Goal: Book appointment/travel/reservation

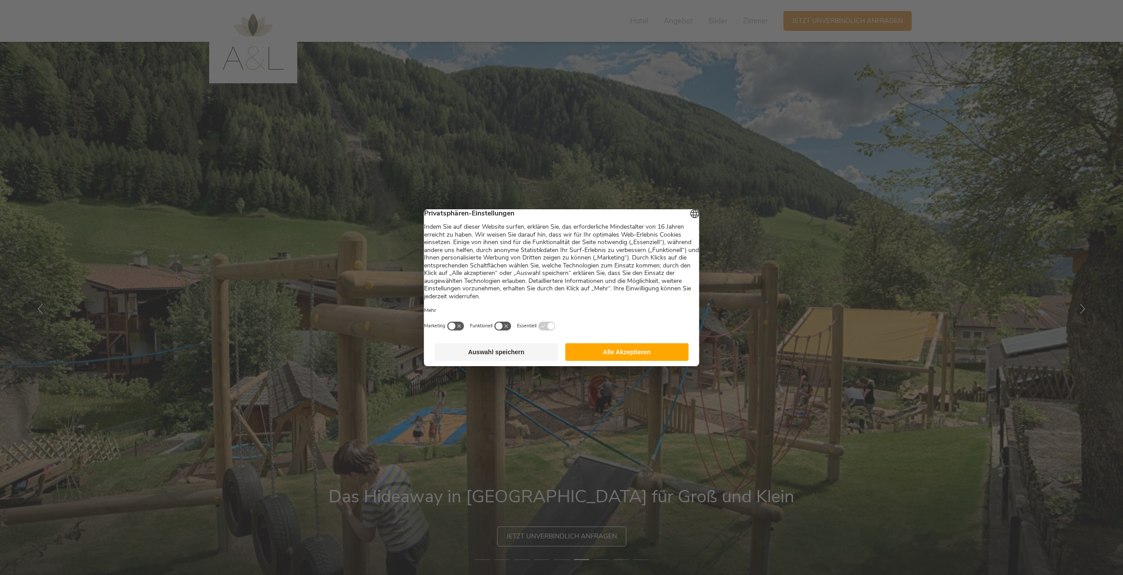
click at [517, 356] on button "Auswahl speichern" at bounding box center [497, 352] width 124 height 18
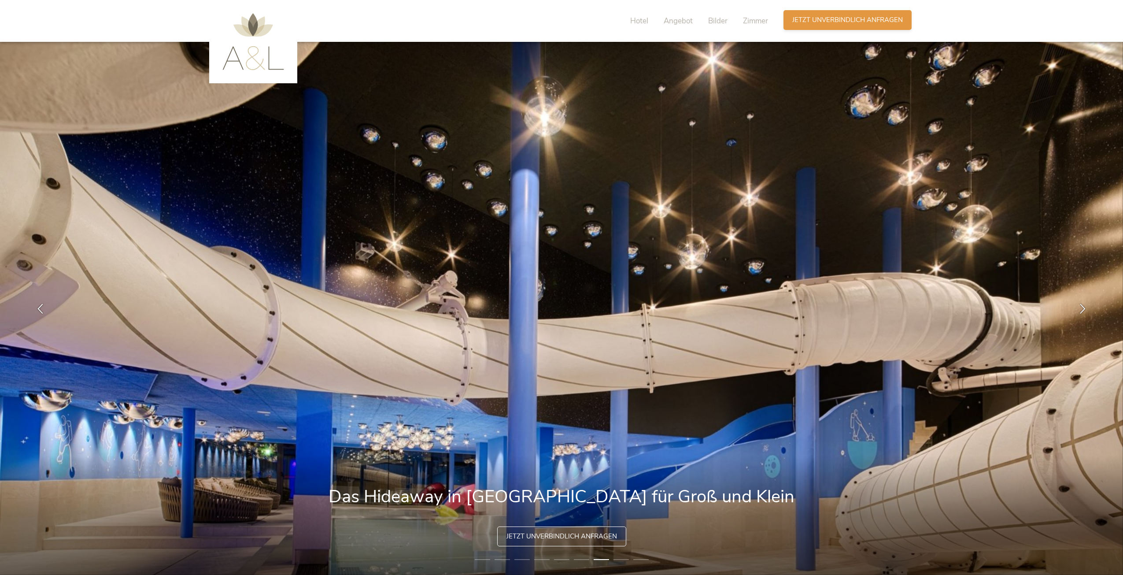
click at [812, 20] on span "Jetzt unverbindlich anfragen" at bounding box center [847, 19] width 111 height 9
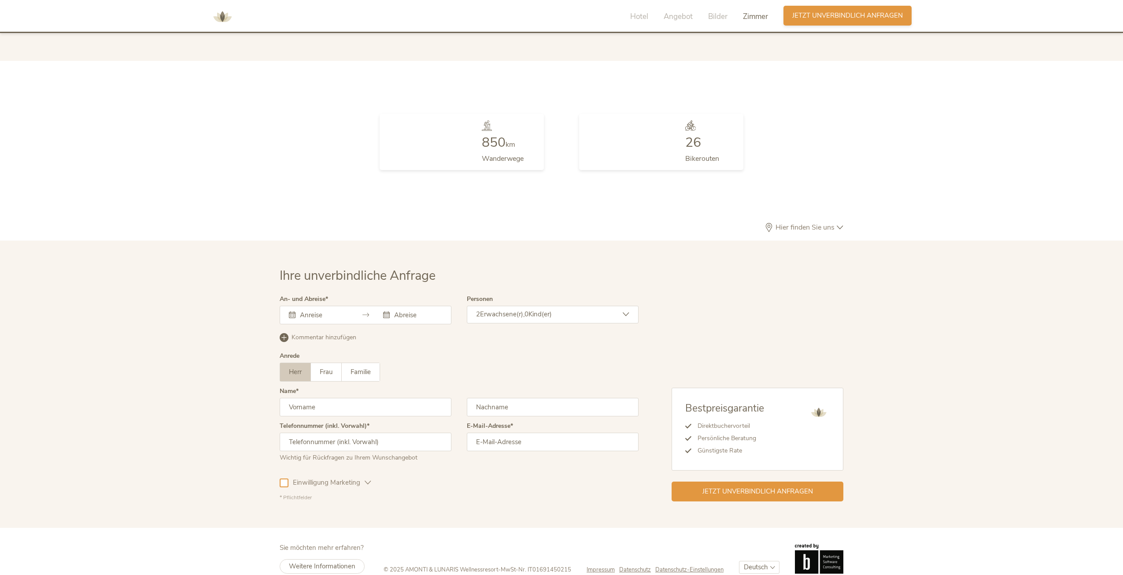
scroll to position [2567, 0]
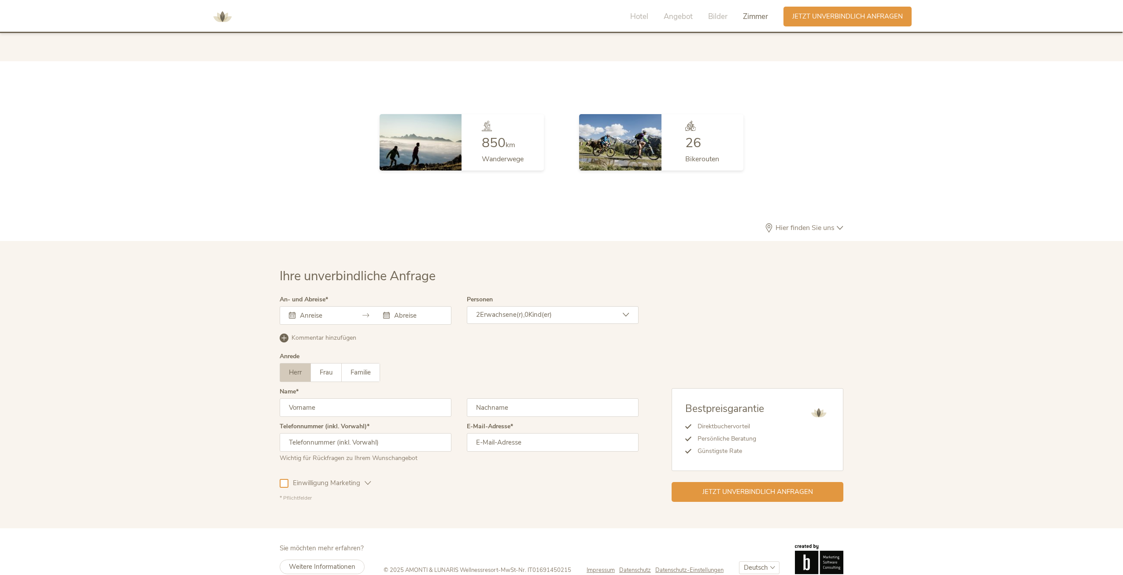
click at [761, 17] on span "Zimmer" at bounding box center [755, 16] width 25 height 10
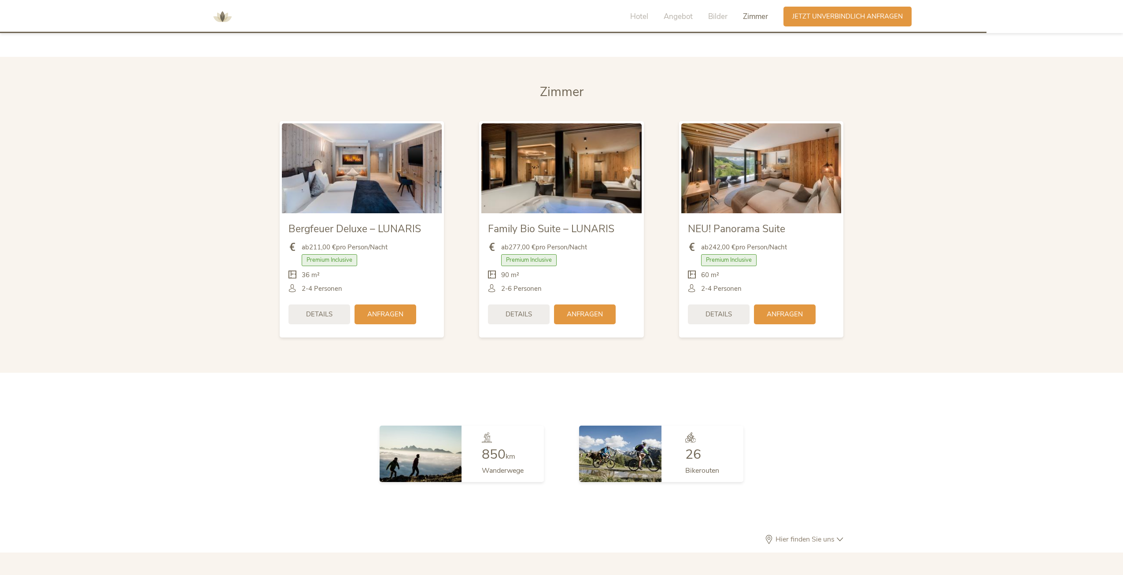
scroll to position [2254, 0]
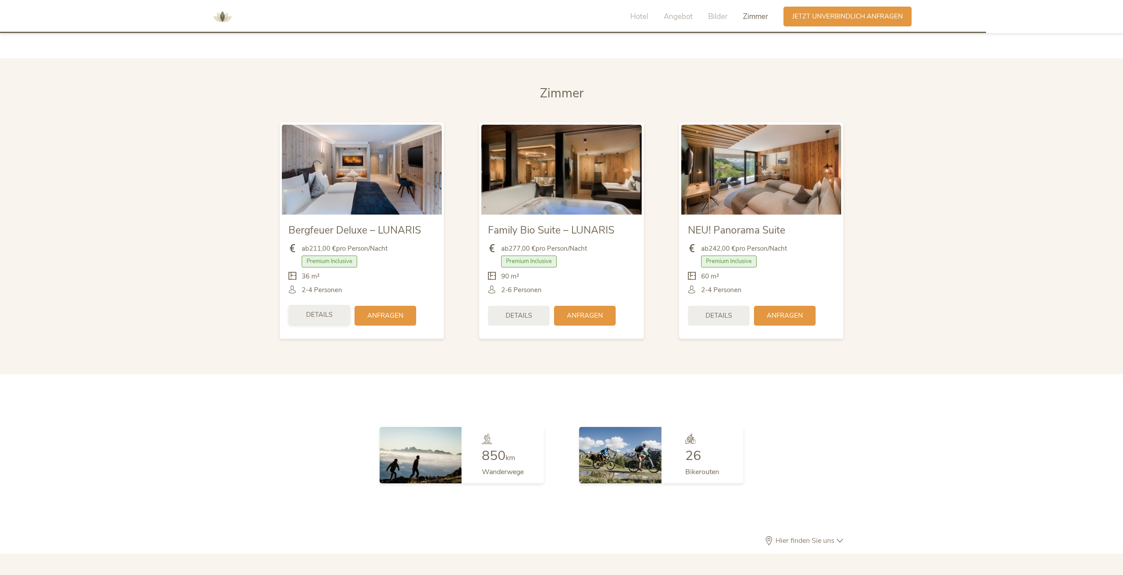
click at [316, 310] on span "Details" at bounding box center [319, 314] width 26 height 9
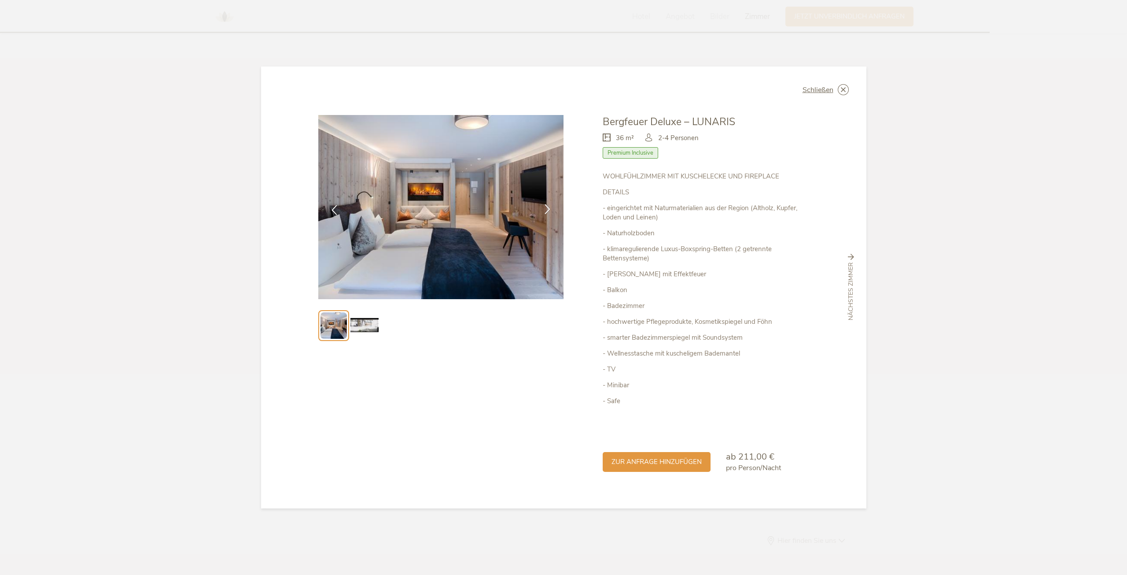
click at [546, 208] on icon at bounding box center [548, 209] width 10 height 10
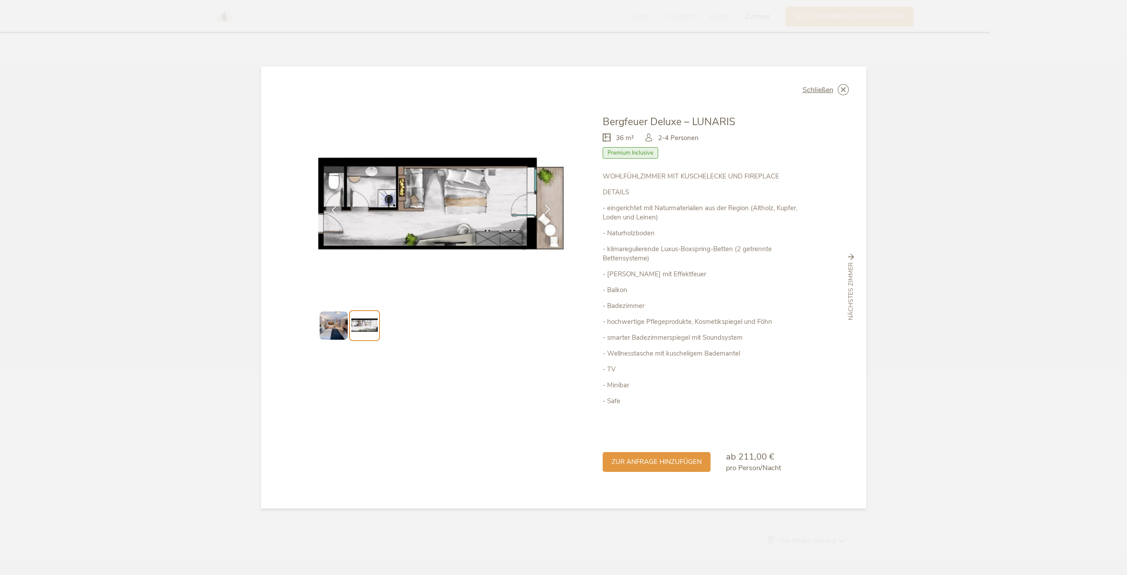
click at [543, 206] on icon at bounding box center [548, 209] width 10 height 10
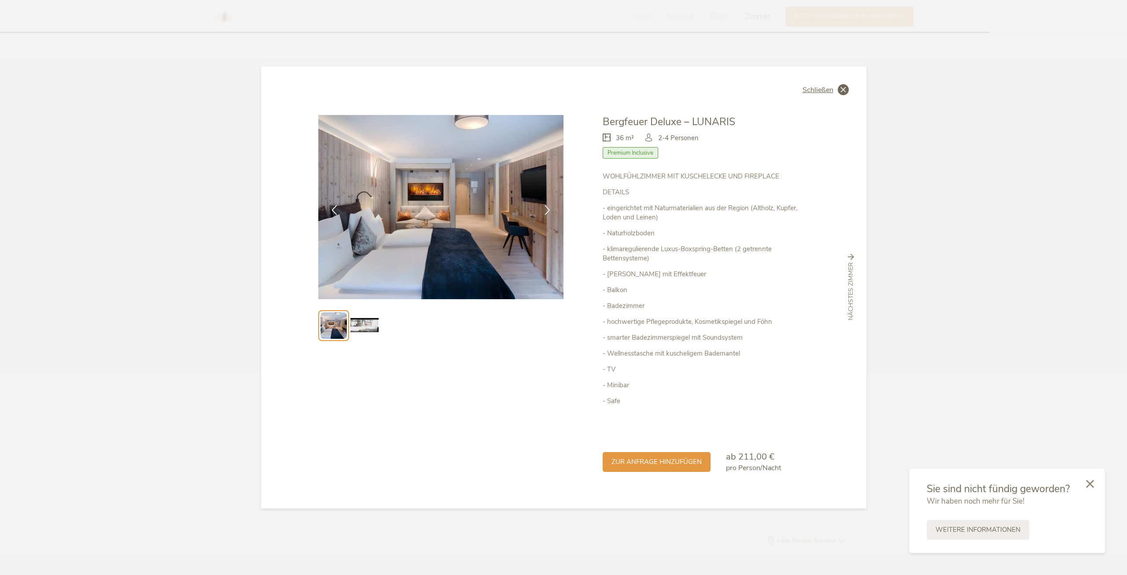
click at [820, 86] on span "Schließen" at bounding box center [818, 89] width 31 height 7
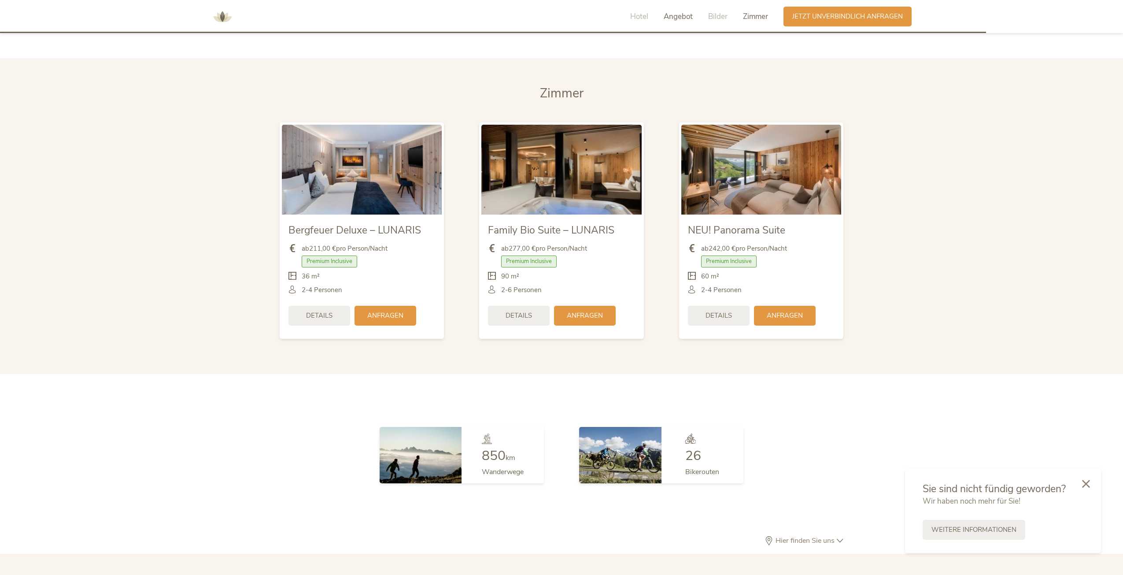
click at [674, 15] on span "Angebot" at bounding box center [678, 16] width 29 height 10
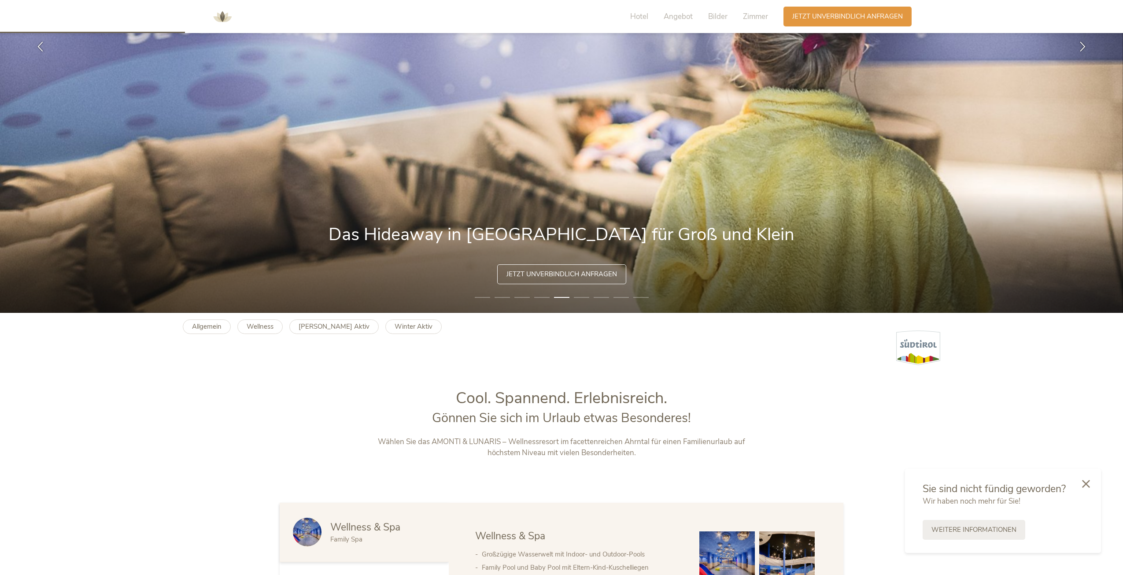
scroll to position [440, 0]
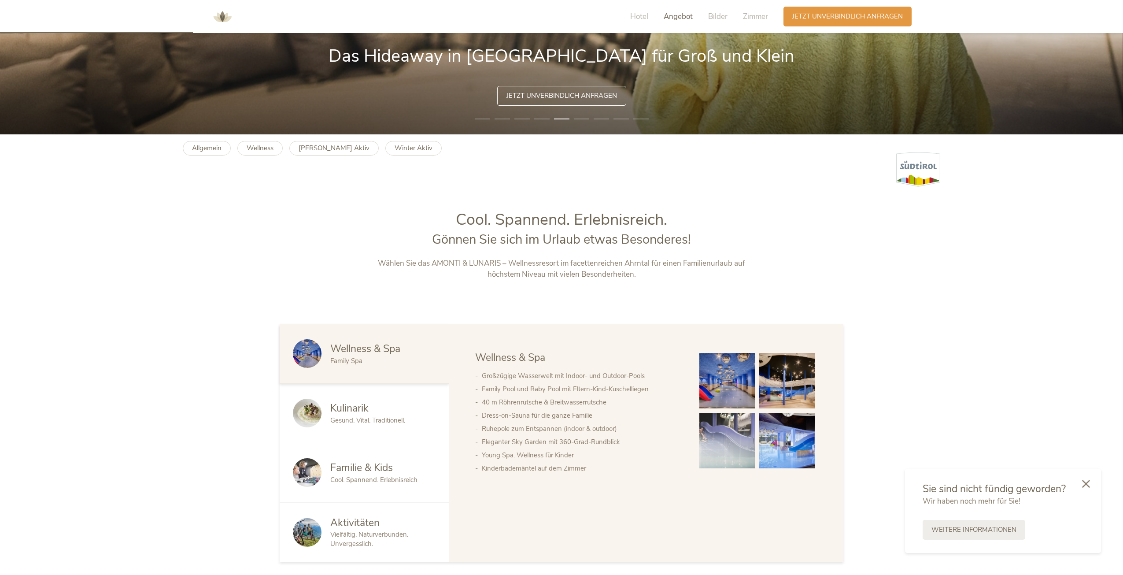
click at [676, 14] on span "Angebot" at bounding box center [678, 16] width 29 height 10
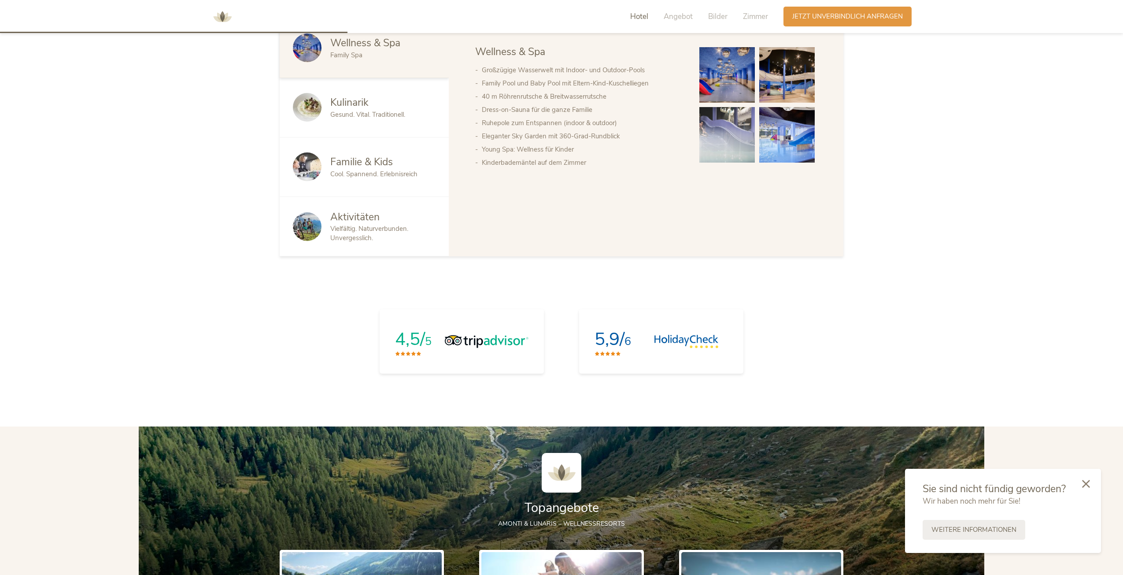
scroll to position [732, 0]
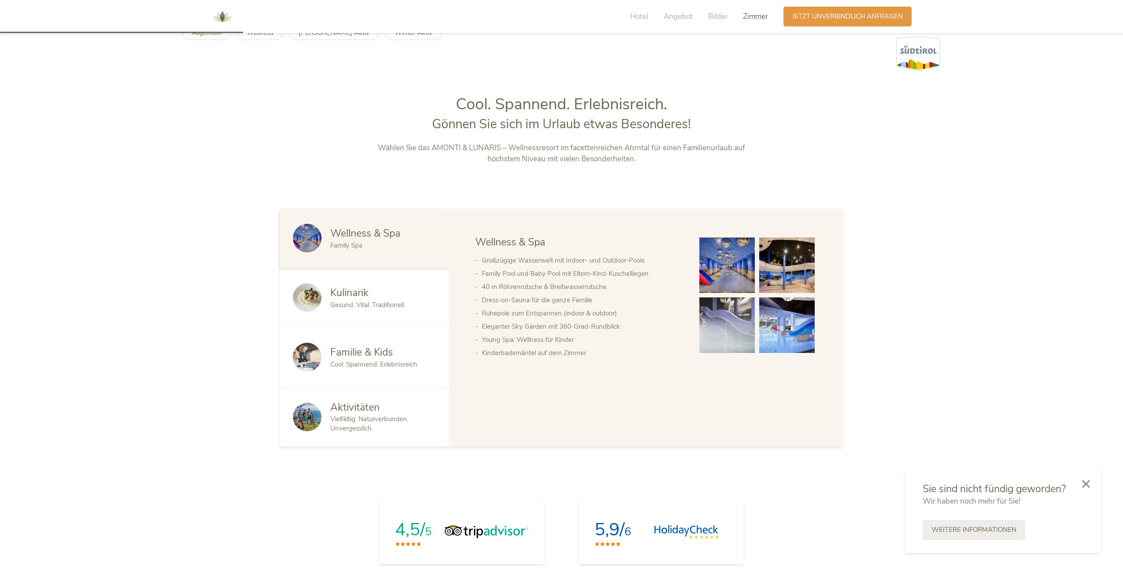
click at [753, 19] on span "Zimmer" at bounding box center [755, 16] width 25 height 10
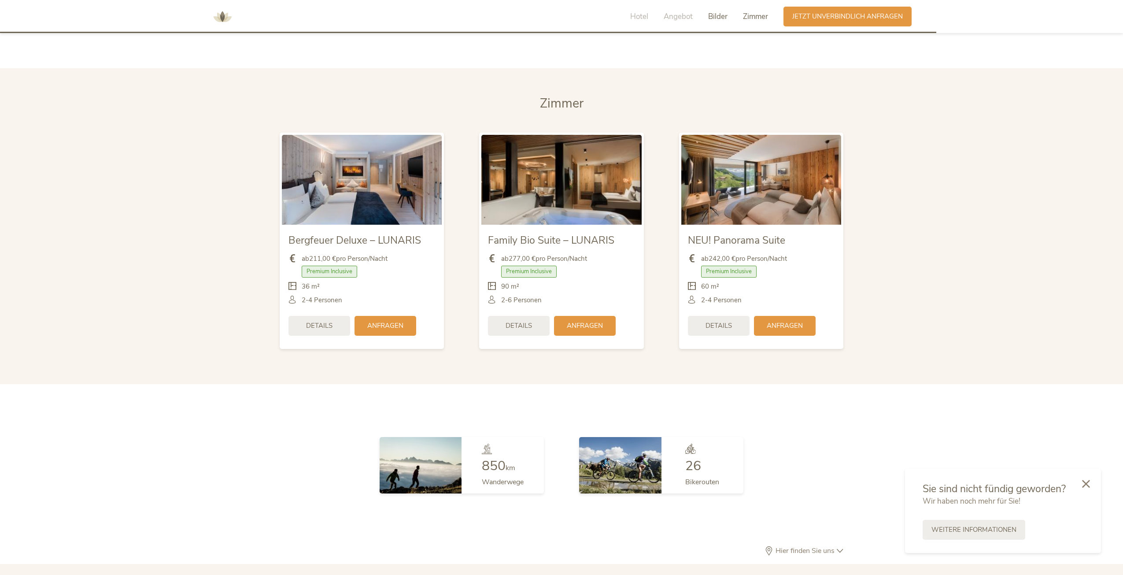
scroll to position [2254, 0]
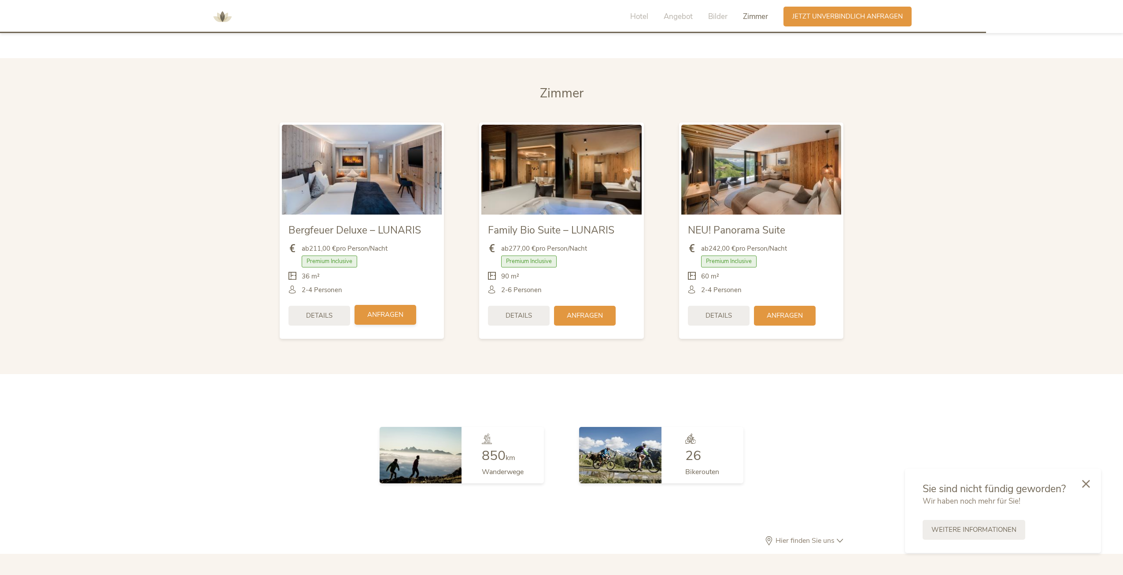
click at [382, 310] on span "Anfragen" at bounding box center [385, 314] width 36 height 9
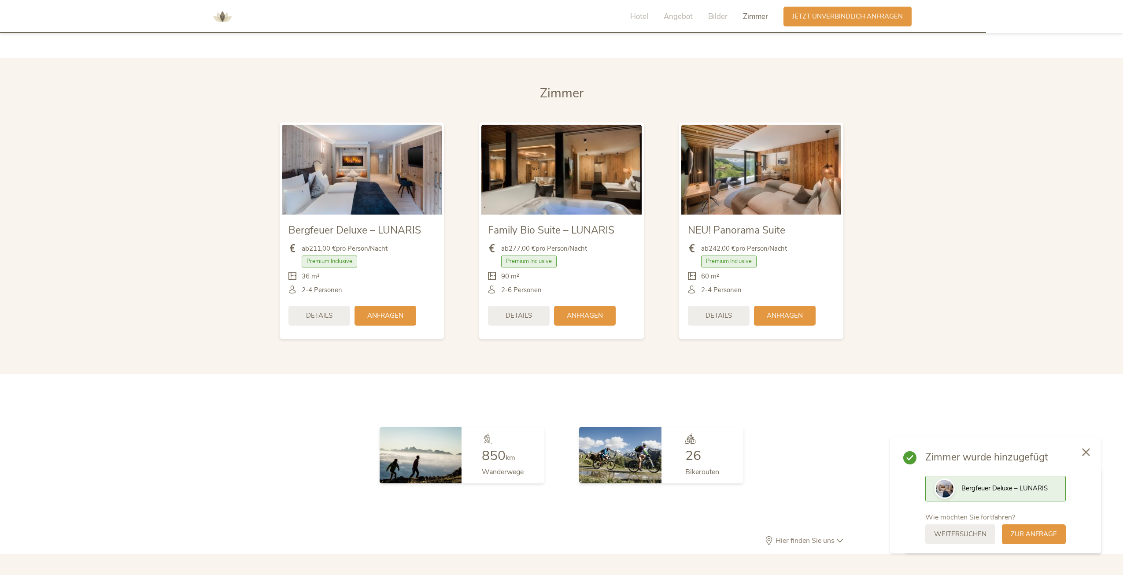
click at [1090, 450] on div at bounding box center [1086, 452] width 30 height 31
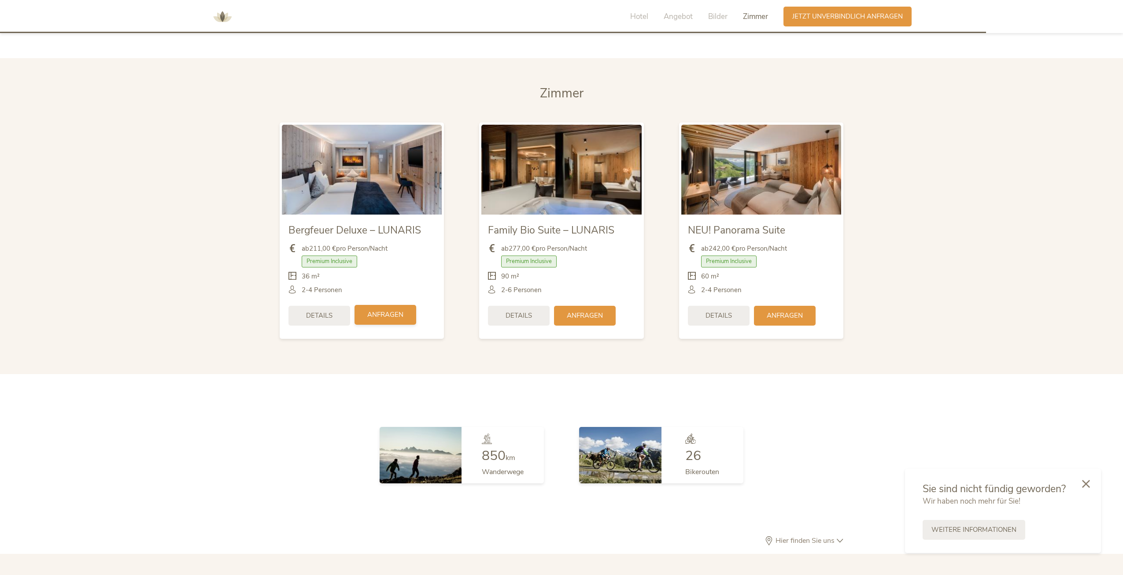
click at [387, 310] on span "Anfragen" at bounding box center [385, 314] width 36 height 9
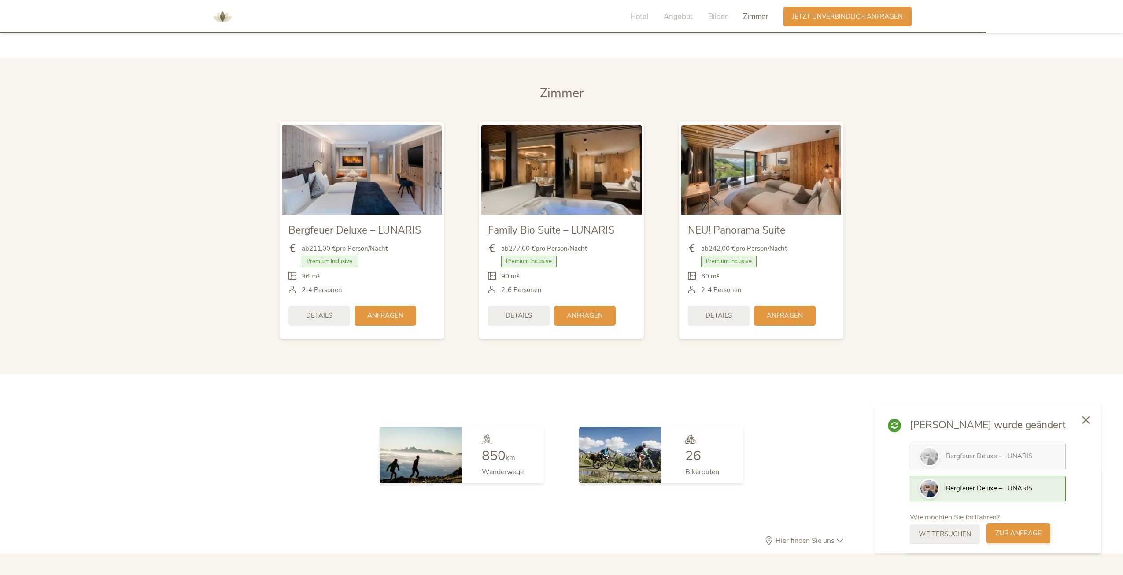
click at [1042, 532] on span "zur Anfrage" at bounding box center [1018, 532] width 46 height 9
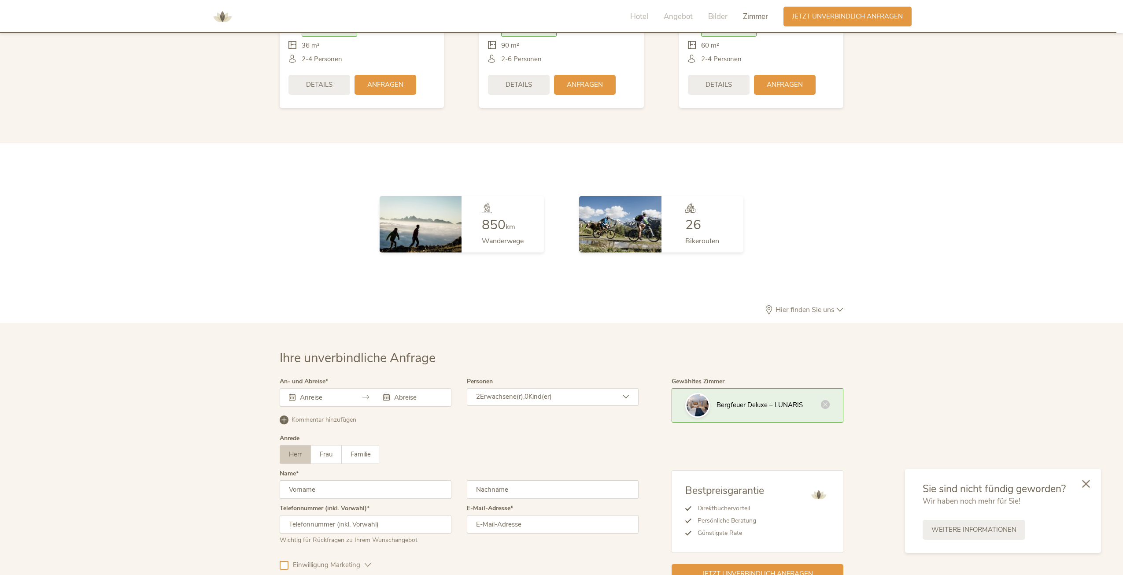
scroll to position [2567, 0]
